Goal: Obtain resource: Obtain resource

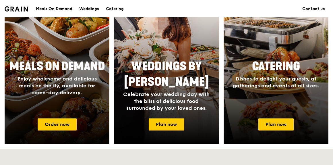
scroll to position [261, 0]
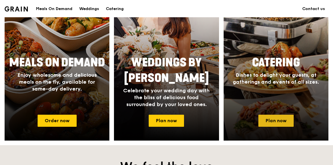
click at [274, 119] on link "Plan now" at bounding box center [276, 121] width 35 height 12
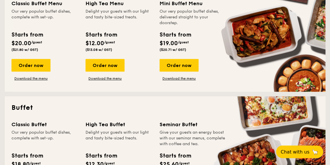
scroll to position [157, 0]
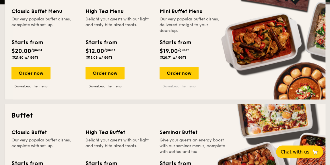
click at [183, 86] on link "Download the menu" at bounding box center [179, 86] width 39 height 5
click at [26, 84] on link "Download the menu" at bounding box center [30, 86] width 39 height 5
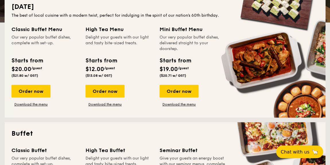
scroll to position [130, 0]
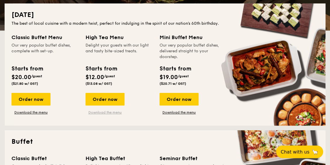
click at [105, 111] on link "Download the menu" at bounding box center [105, 112] width 39 height 5
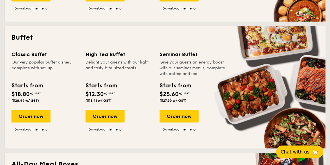
scroll to position [235, 0]
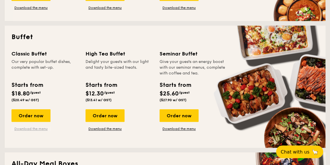
click at [34, 128] on link "Download the menu" at bounding box center [30, 128] width 39 height 5
